Goal: Navigation & Orientation: Find specific page/section

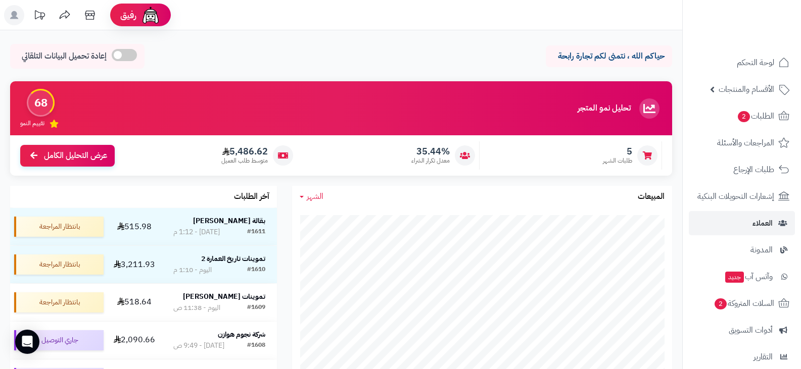
scroll to position [101, 0]
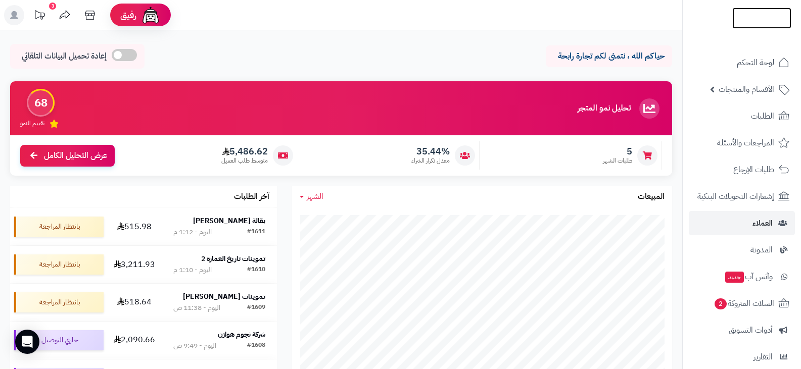
click at [737, 18] on img at bounding box center [761, 28] width 59 height 21
